Goal: Task Accomplishment & Management: Use online tool/utility

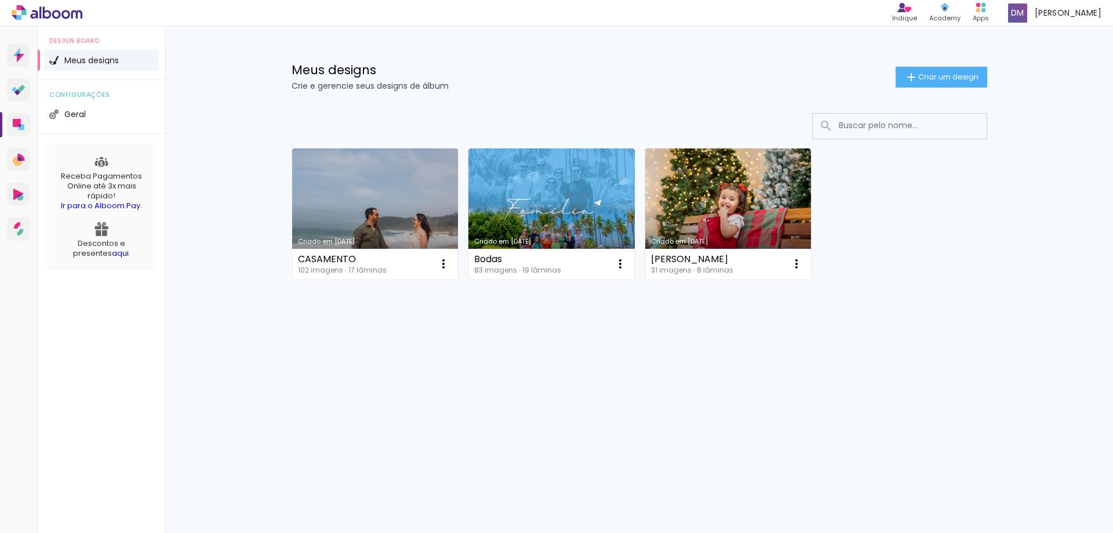
click at [373, 210] on link "Criado em [DATE]" at bounding box center [375, 213] width 166 height 131
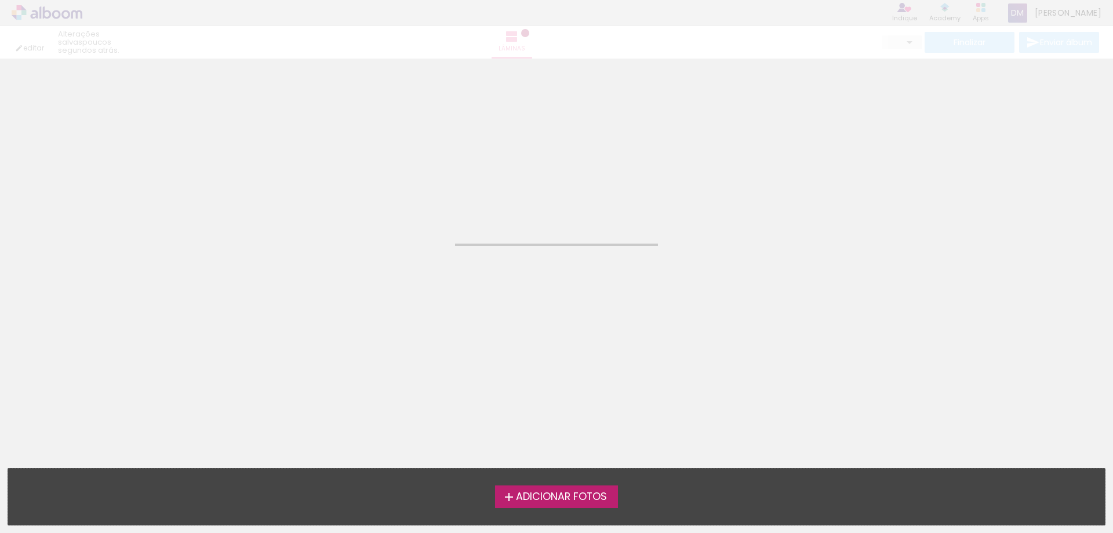
click at [373, 210] on neon-animated-pages "Confirmar Cancelar" at bounding box center [556, 296] width 1113 height 474
